Goal: Task Accomplishment & Management: Manage account settings

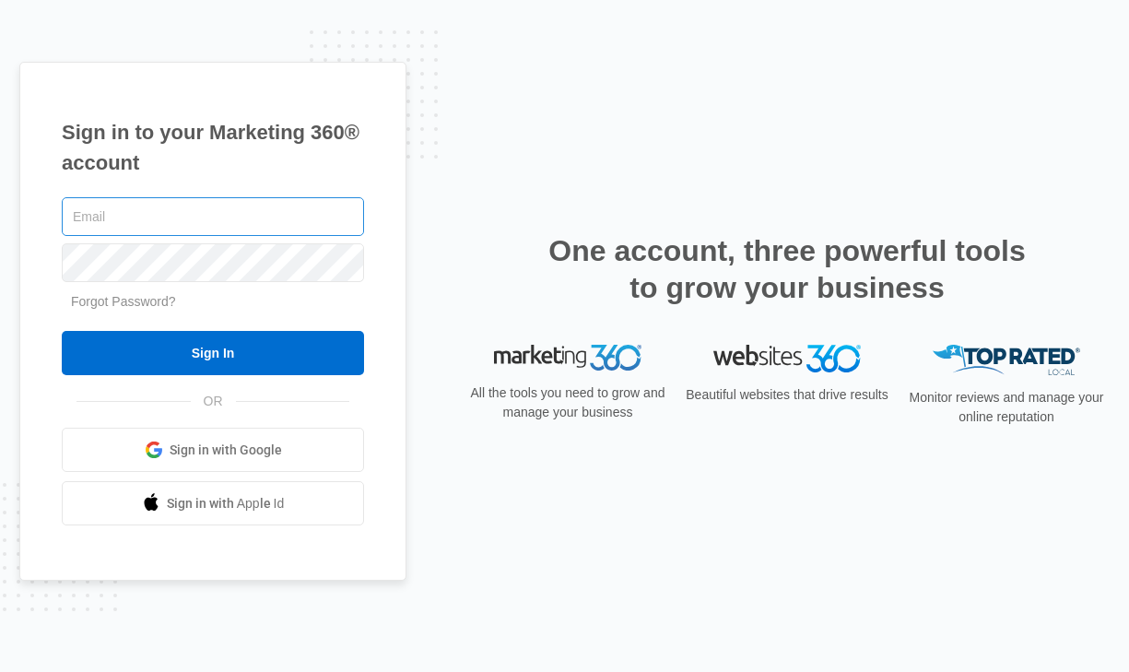
click at [249, 221] on input "text" at bounding box center [213, 216] width 302 height 39
type input "[EMAIL_ADDRESS][DOMAIN_NAME]"
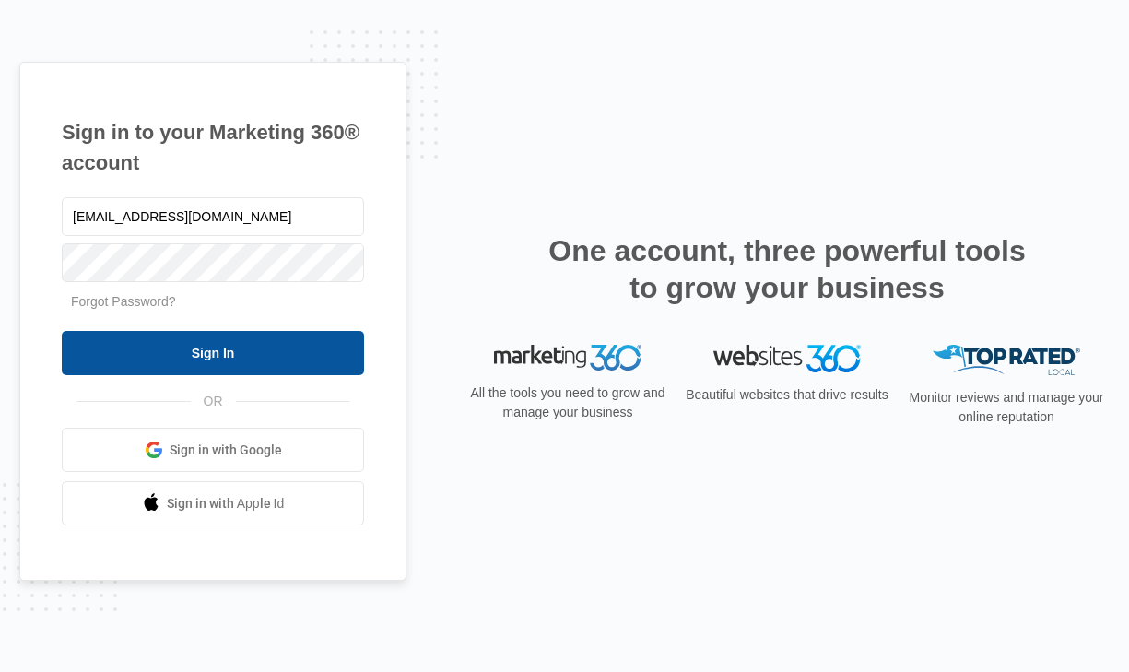
click at [262, 343] on input "Sign In" at bounding box center [213, 353] width 302 height 44
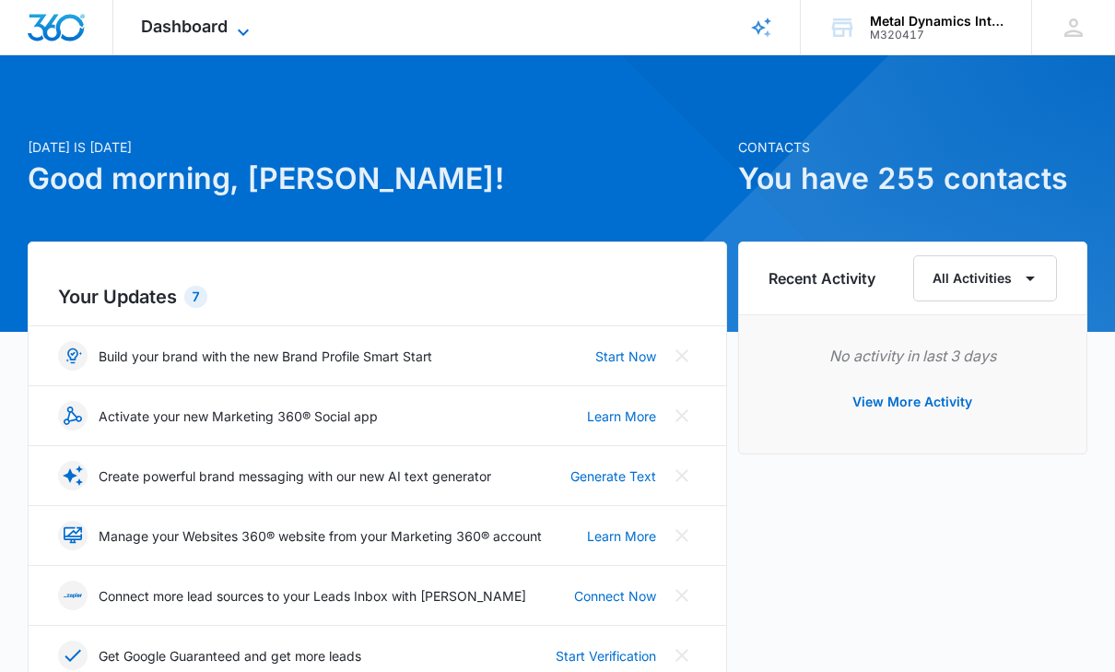
click at [238, 32] on icon at bounding box center [243, 32] width 22 height 22
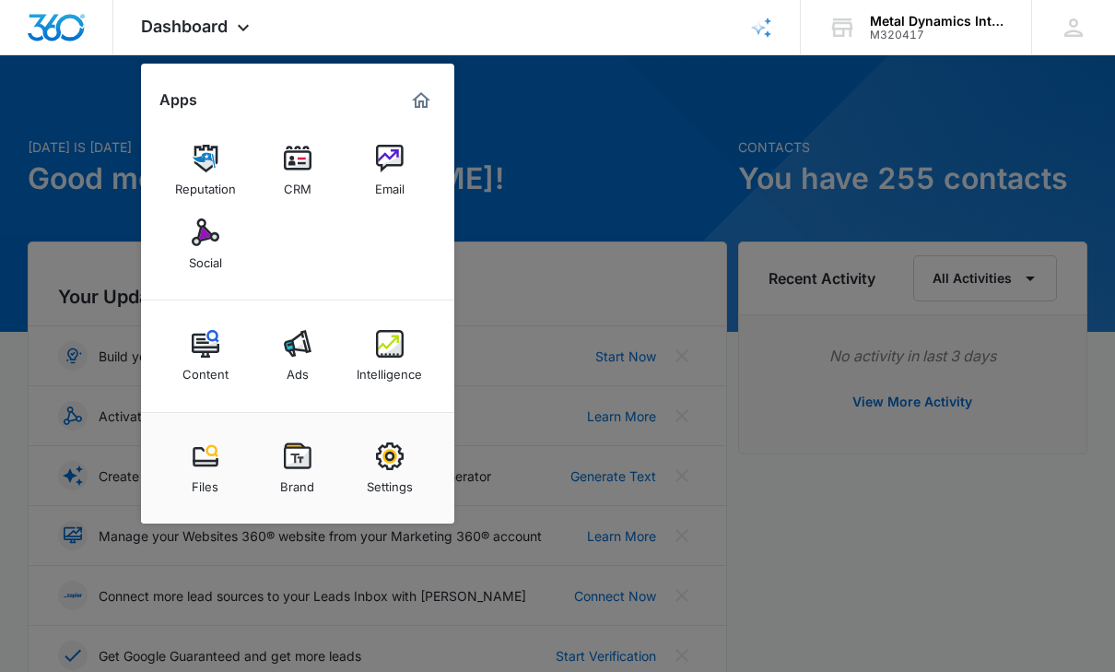
click at [618, 173] on div at bounding box center [557, 336] width 1115 height 672
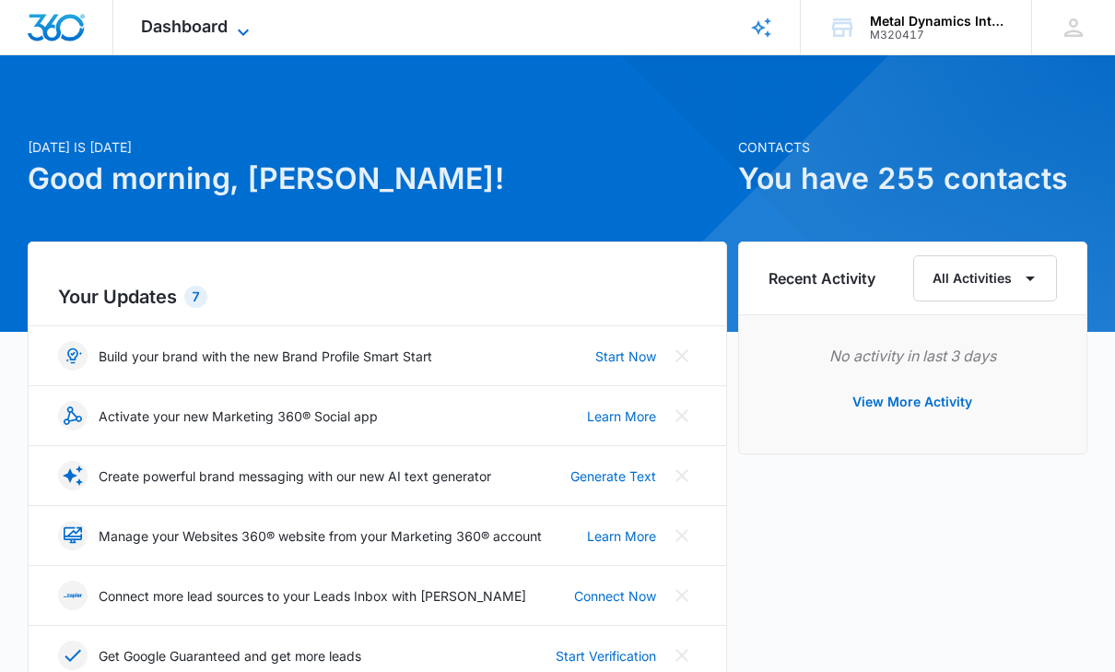
click at [241, 28] on icon at bounding box center [243, 32] width 22 height 22
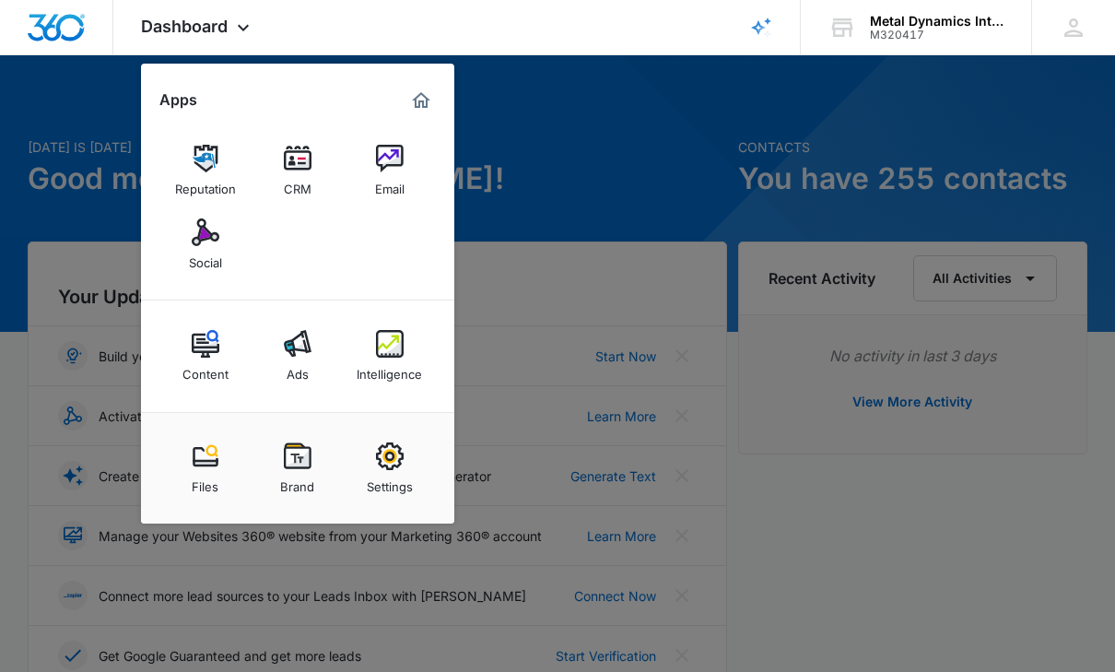
click at [560, 87] on div at bounding box center [557, 336] width 1115 height 672
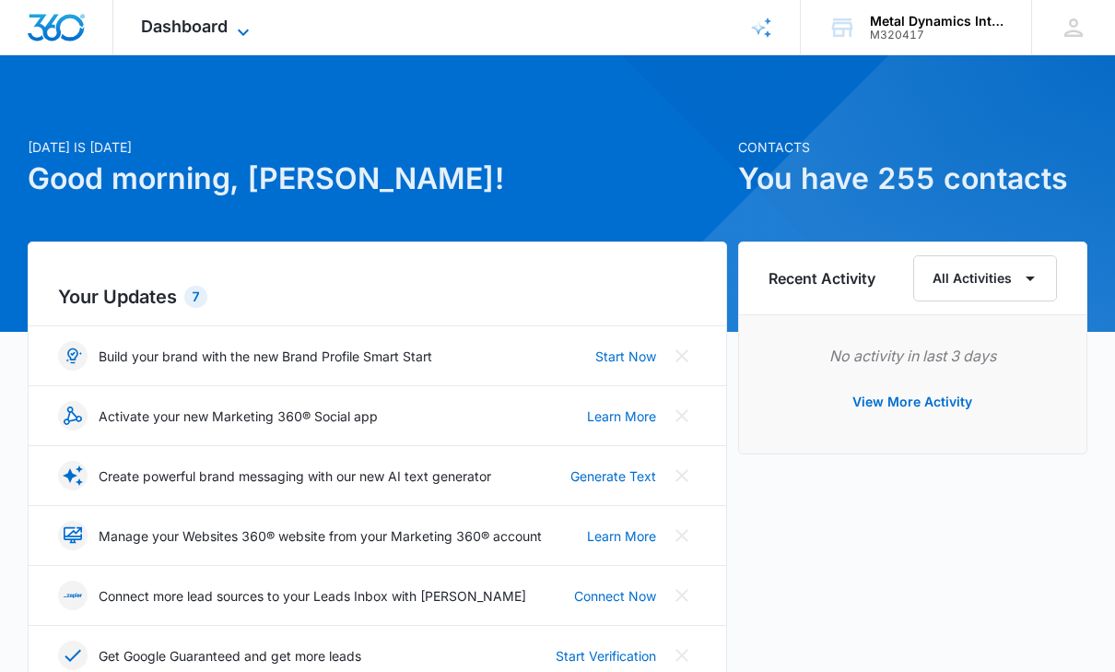
click at [243, 34] on icon at bounding box center [243, 32] width 11 height 6
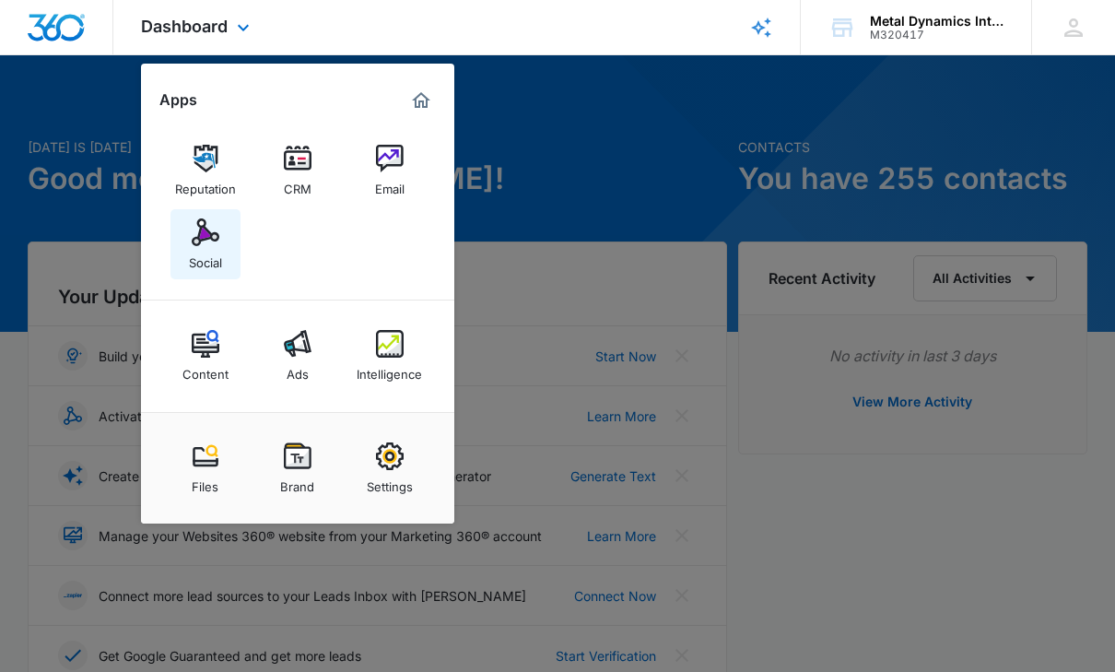
click at [202, 229] on img at bounding box center [206, 232] width 28 height 28
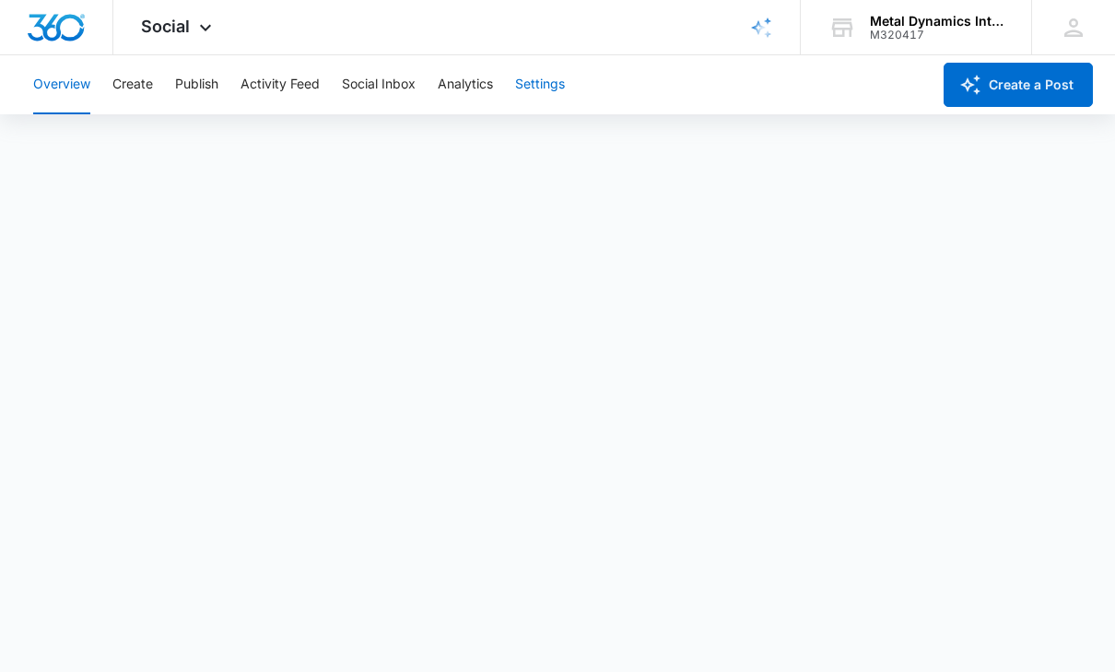
click at [523, 82] on button "Settings" at bounding box center [540, 84] width 50 height 59
